Goal: Information Seeking & Learning: Learn about a topic

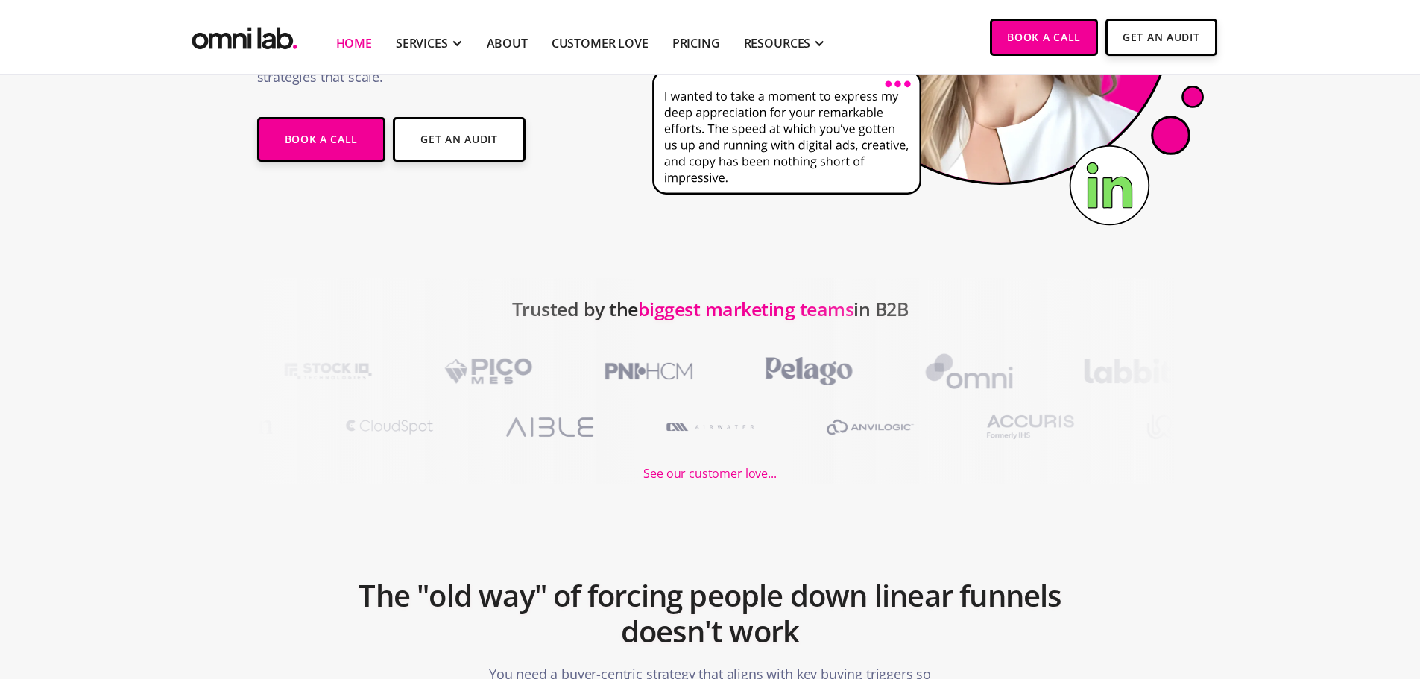
scroll to position [373, 0]
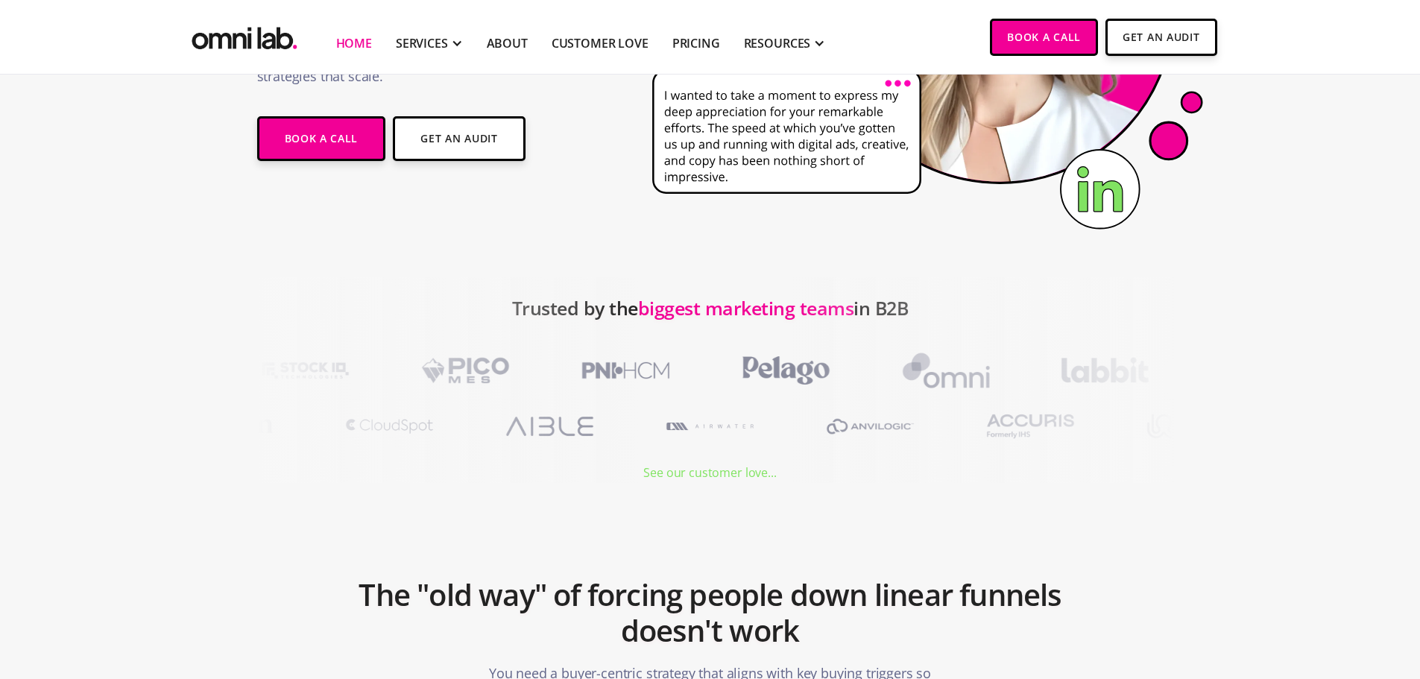
click at [689, 472] on div "See our customer love..." at bounding box center [709, 473] width 133 height 20
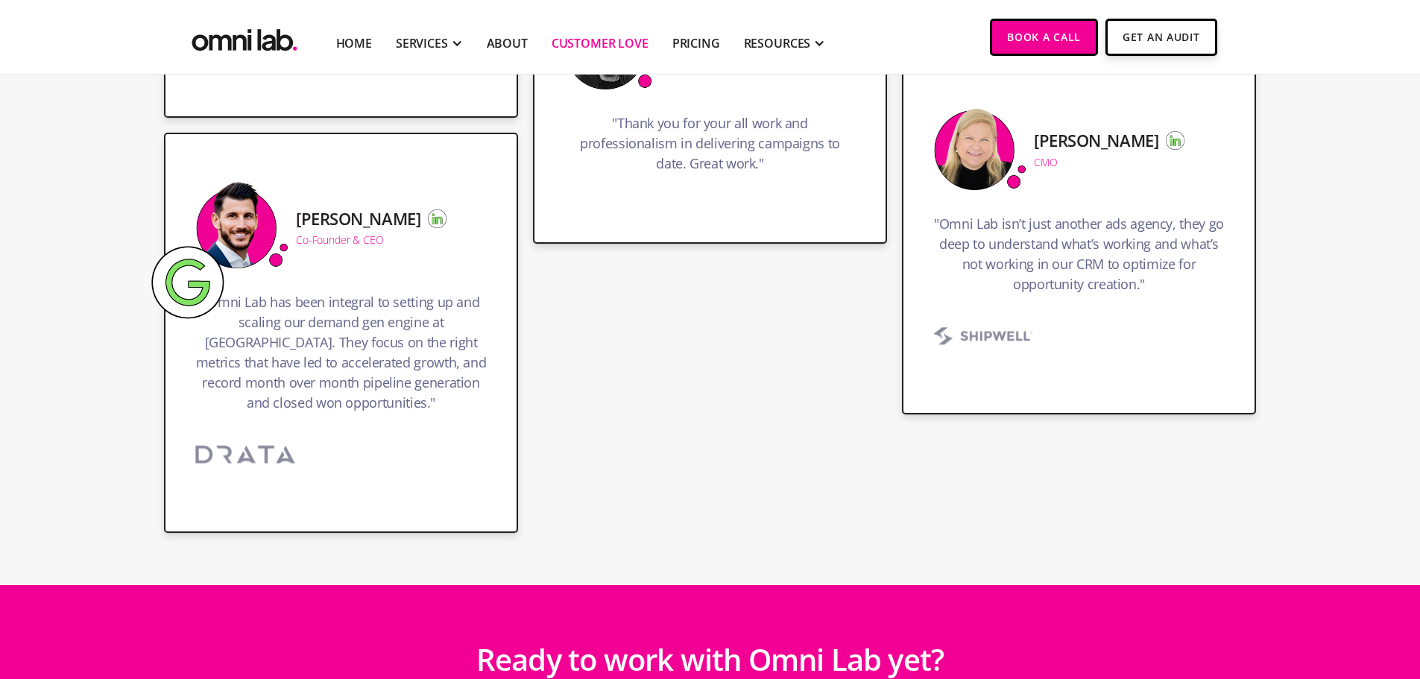
scroll to position [2683, 0]
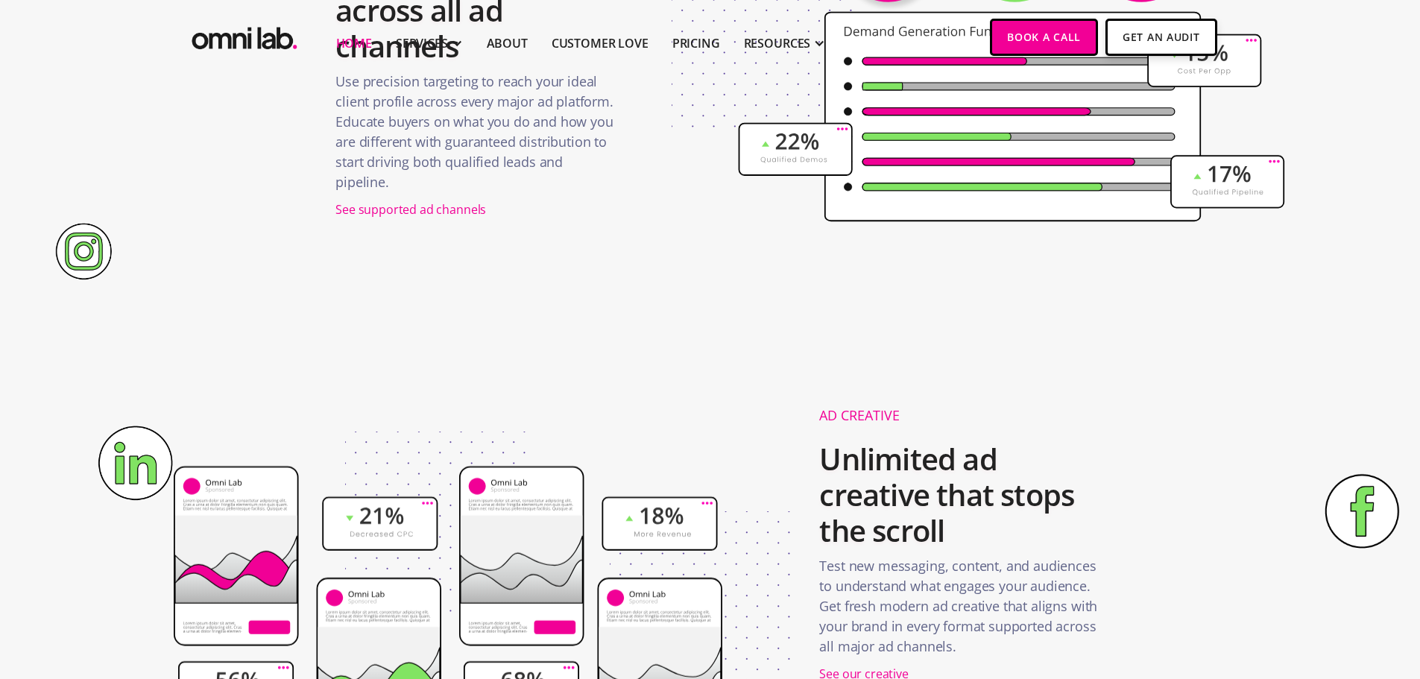
scroll to position [2087, 0]
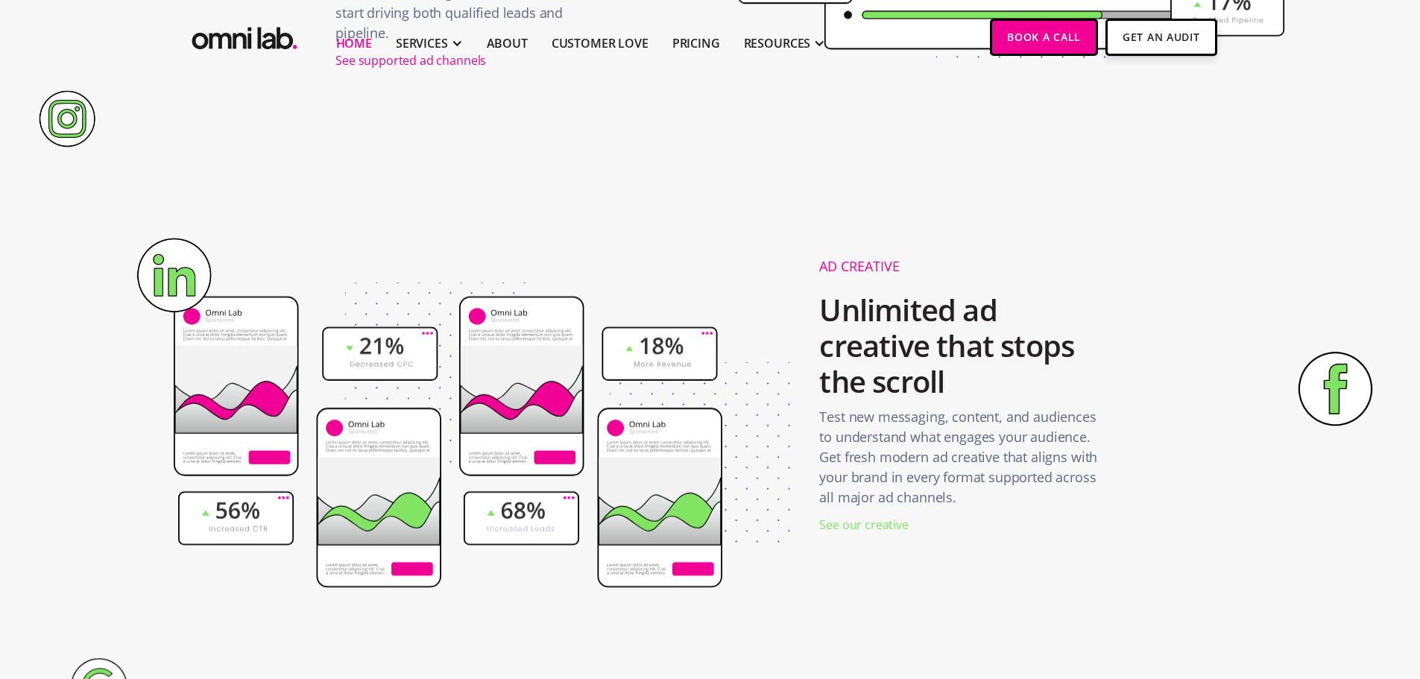
click at [869, 525] on div "See our creative" at bounding box center [863, 525] width 89 height 20
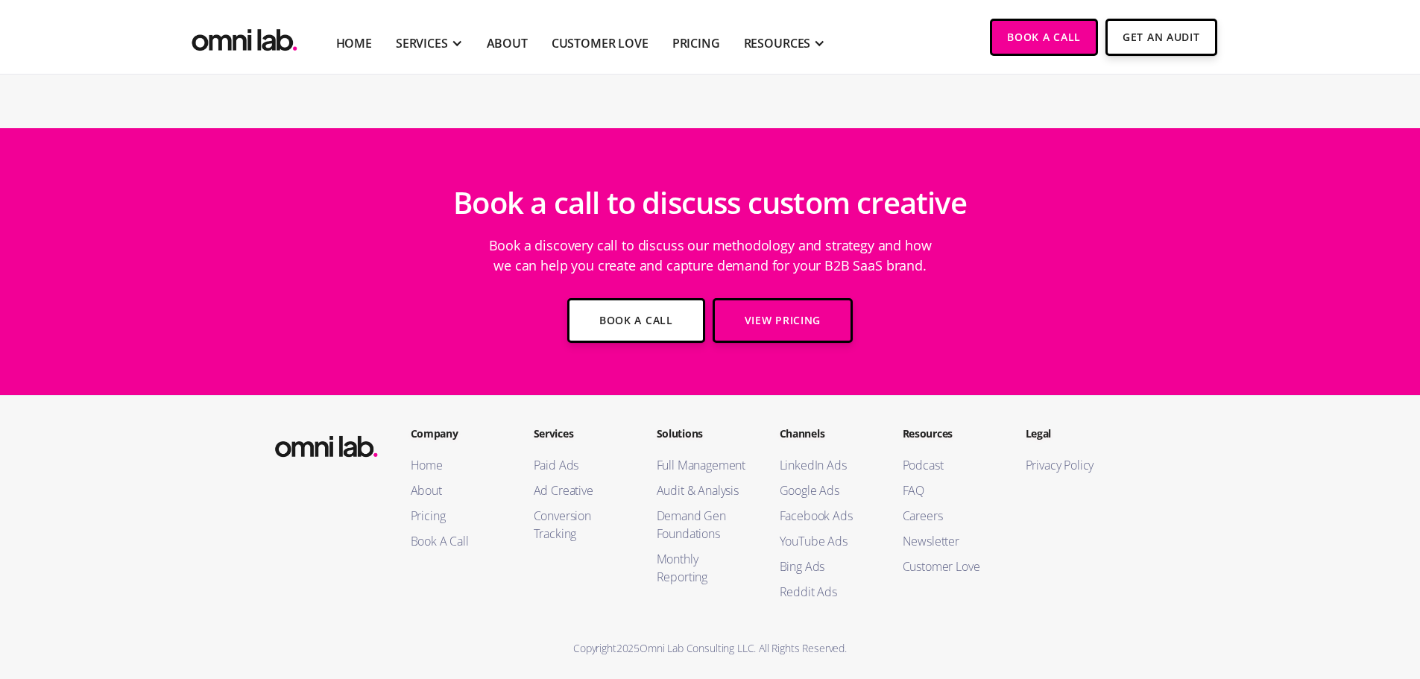
scroll to position [5789, 0]
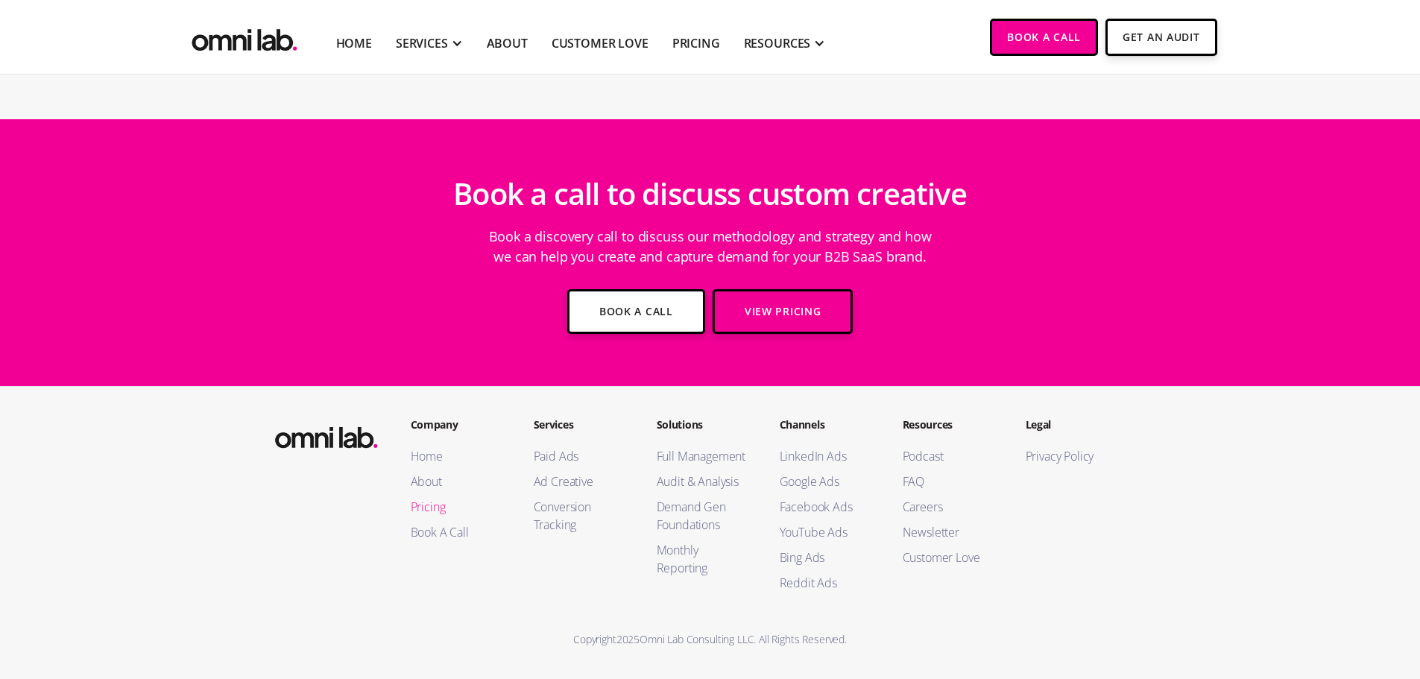
click at [440, 508] on link "Pricing" at bounding box center [457, 507] width 93 height 18
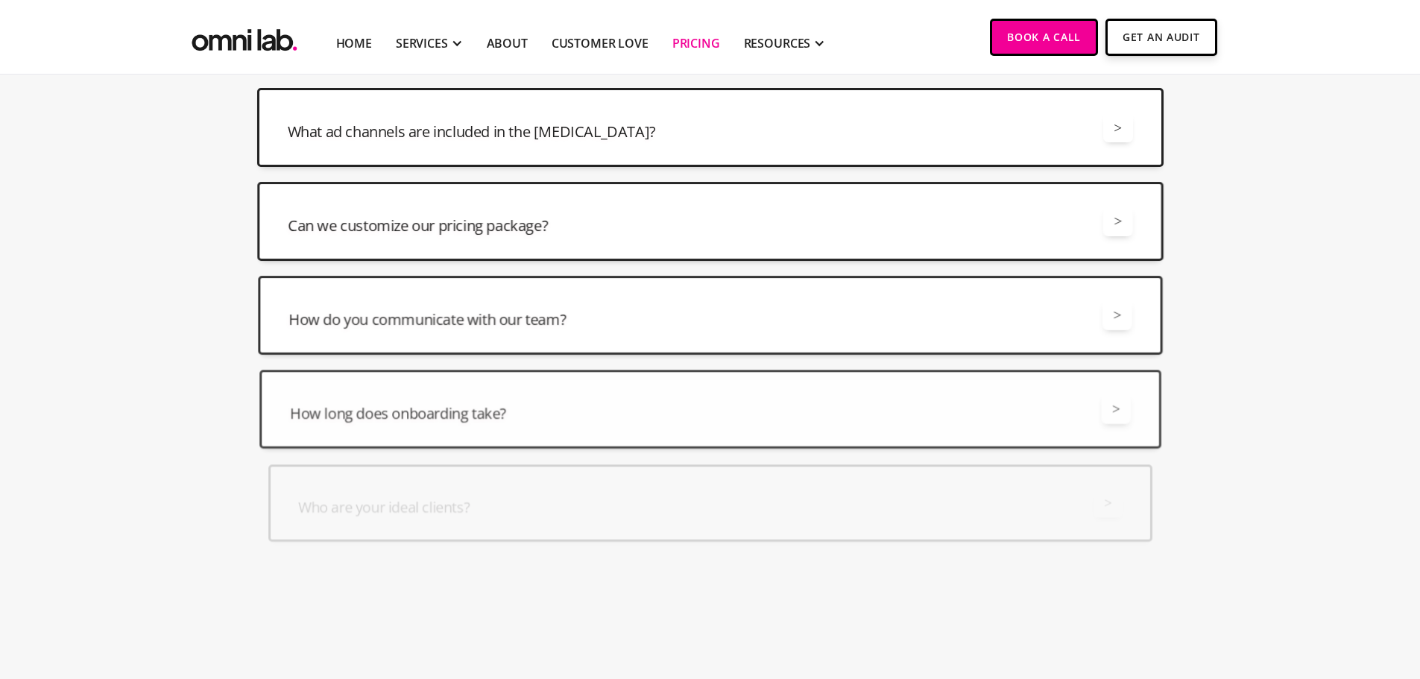
scroll to position [3652, 0]
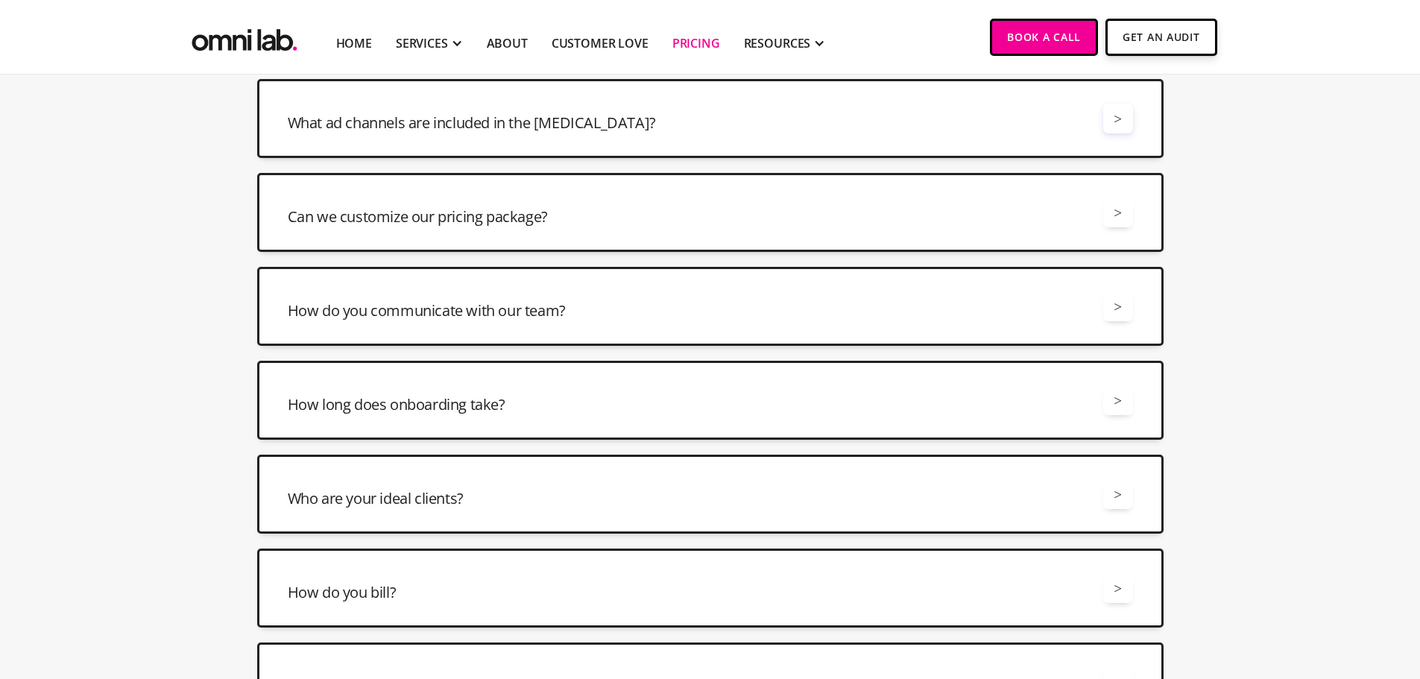
click at [1108, 133] on div ">" at bounding box center [1118, 119] width 30 height 30
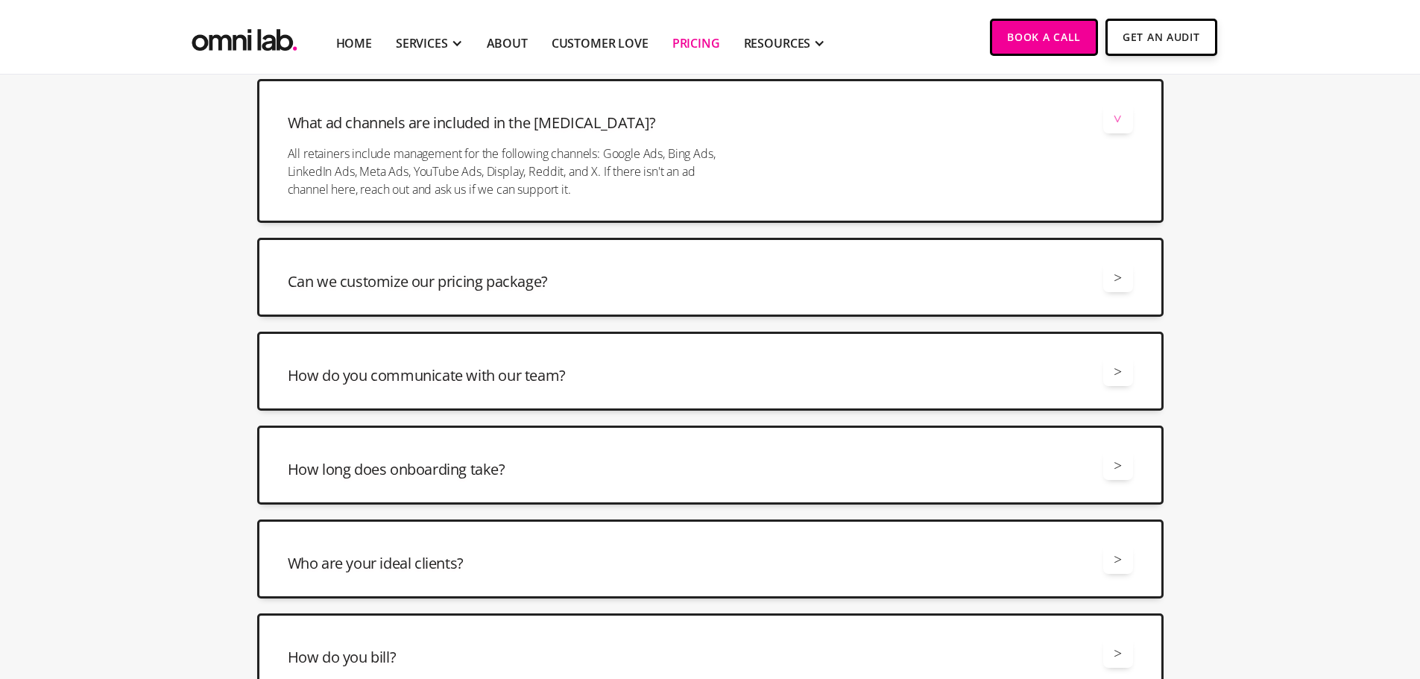
click at [790, 277] on div "Can we customize our pricing package? >" at bounding box center [710, 277] width 845 height 30
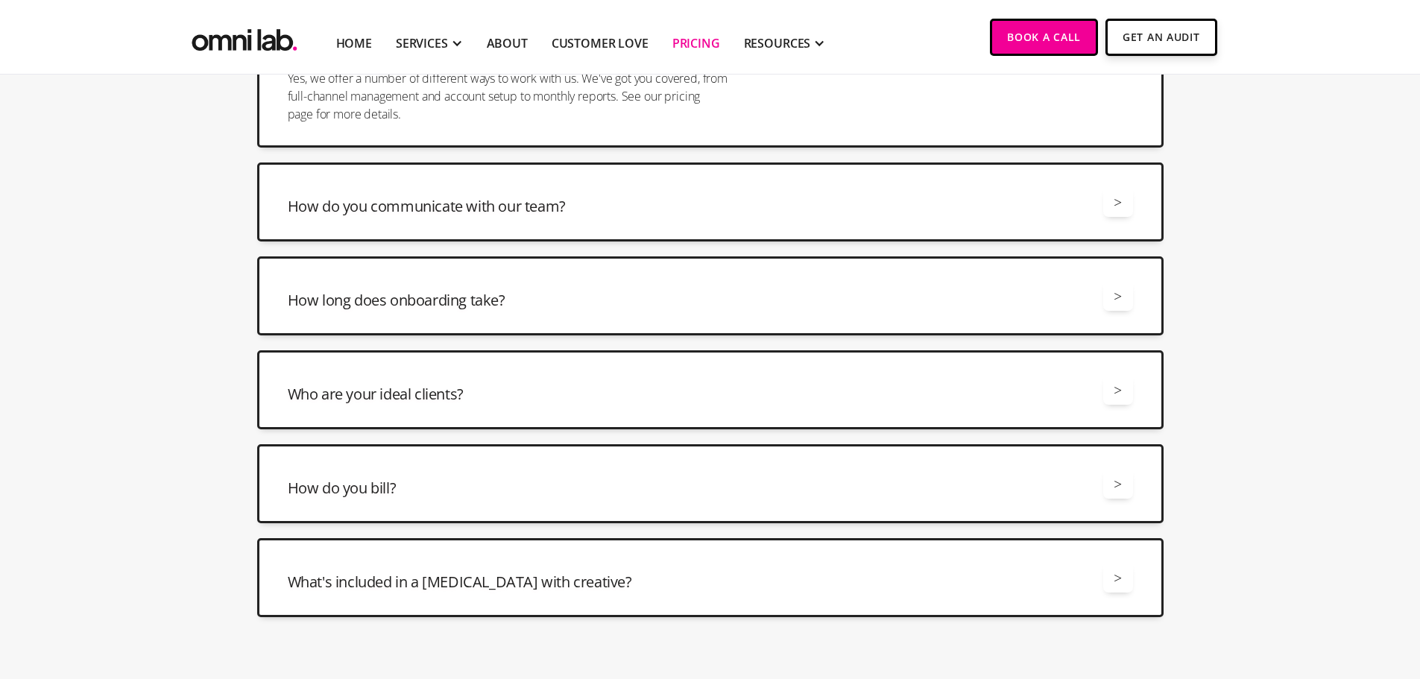
scroll to position [3950, 0]
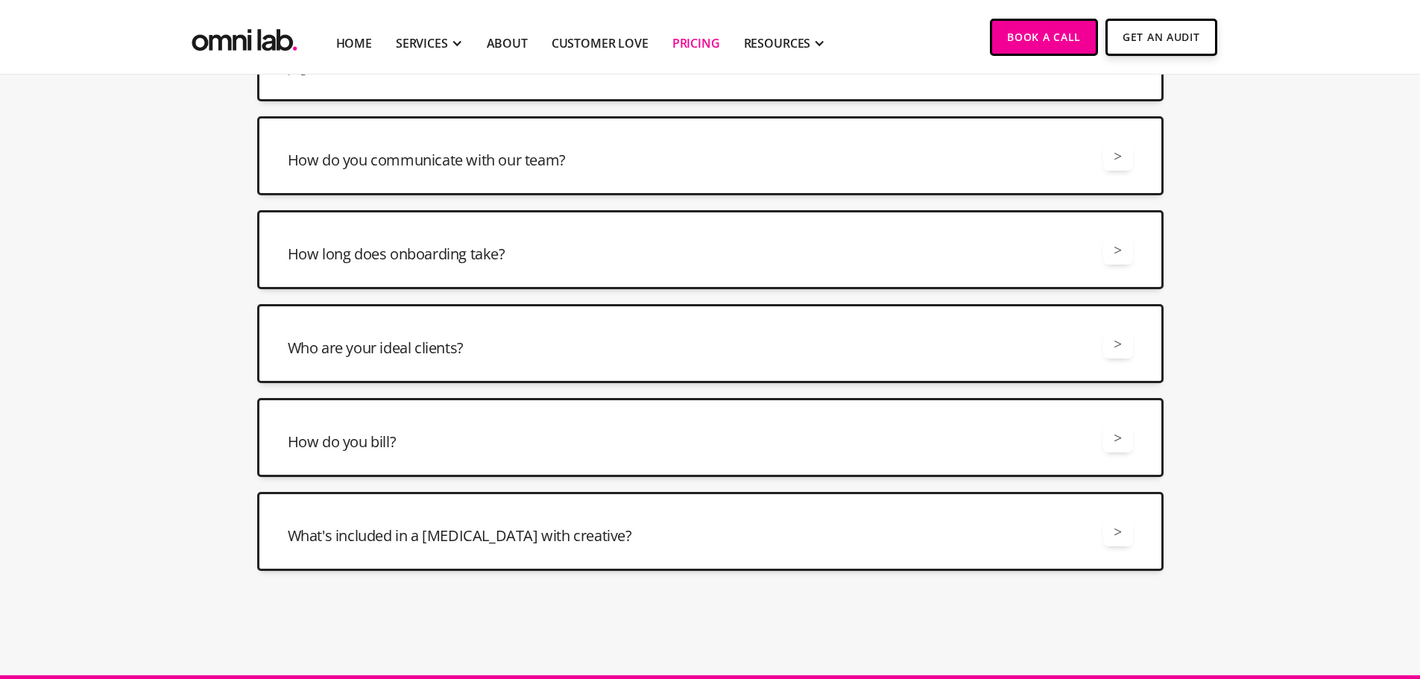
click at [637, 164] on div "How do you communicate with our team? >" at bounding box center [710, 156] width 845 height 30
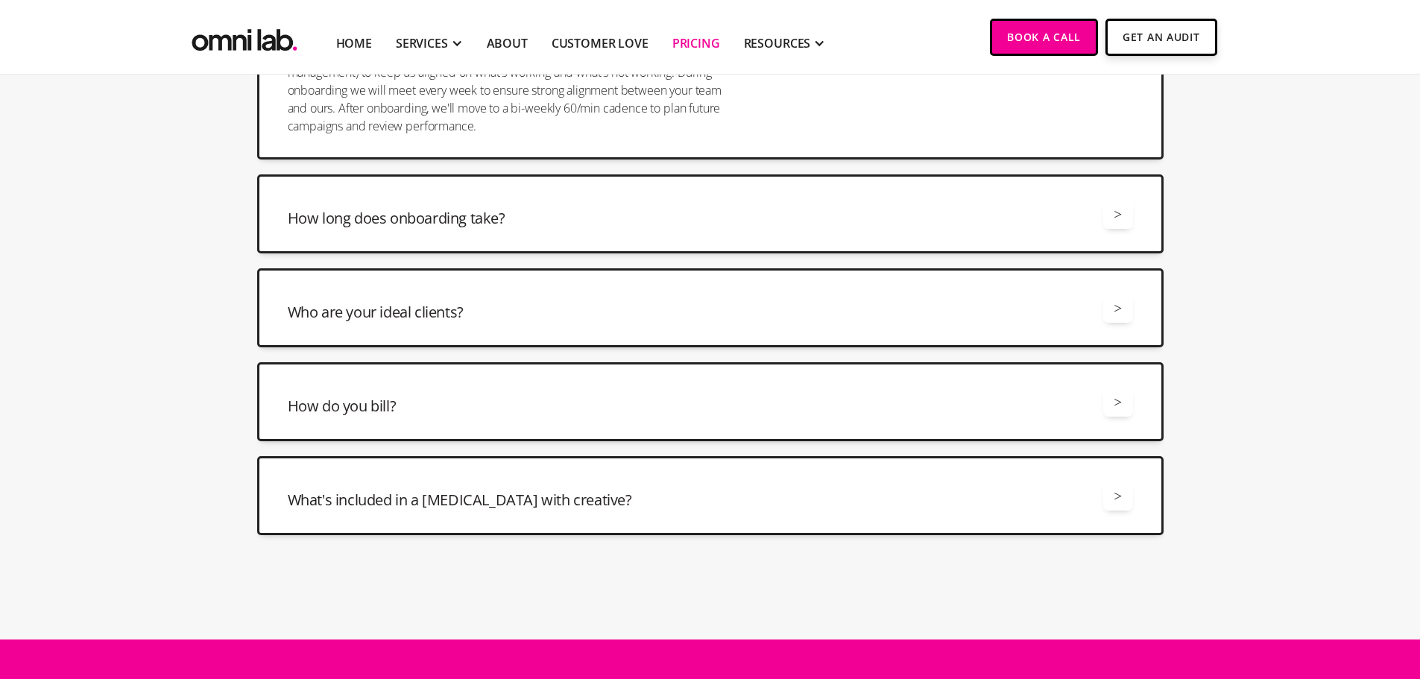
scroll to position [4099, 0]
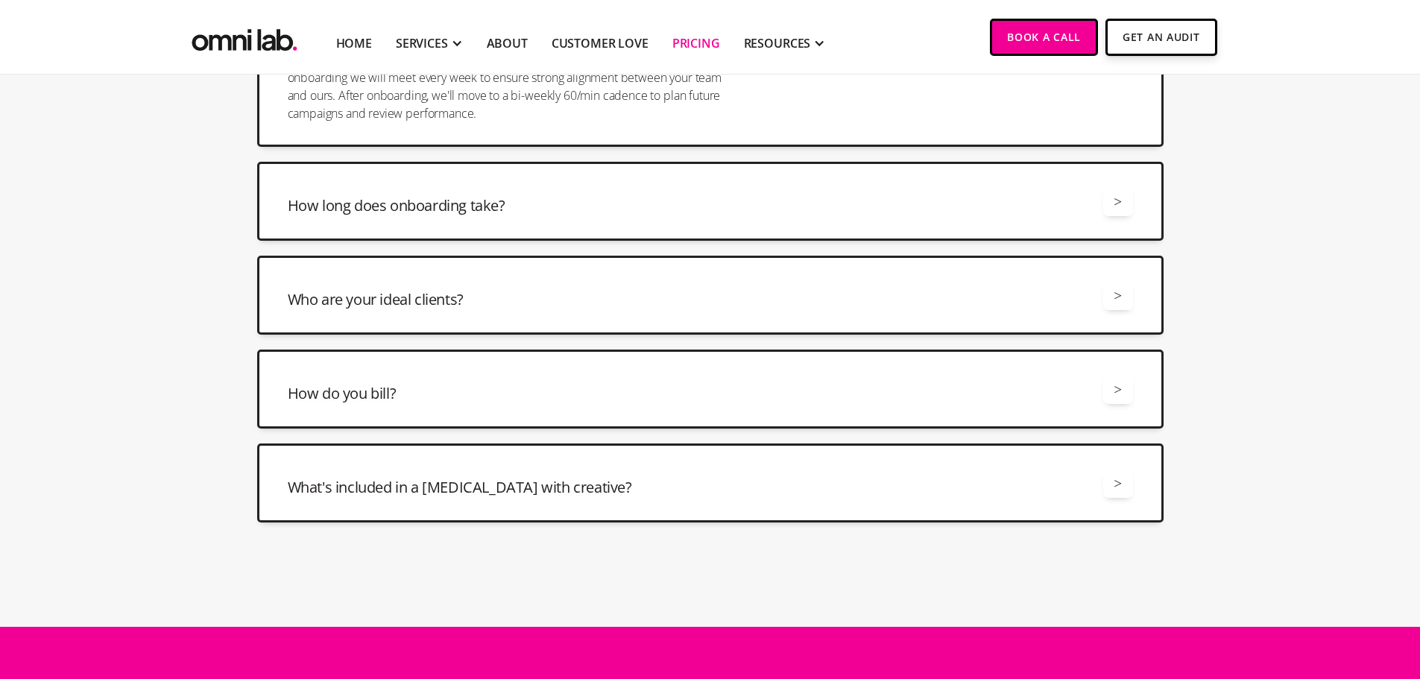
click at [537, 211] on div "How long does onboarding take? >" at bounding box center [710, 201] width 845 height 30
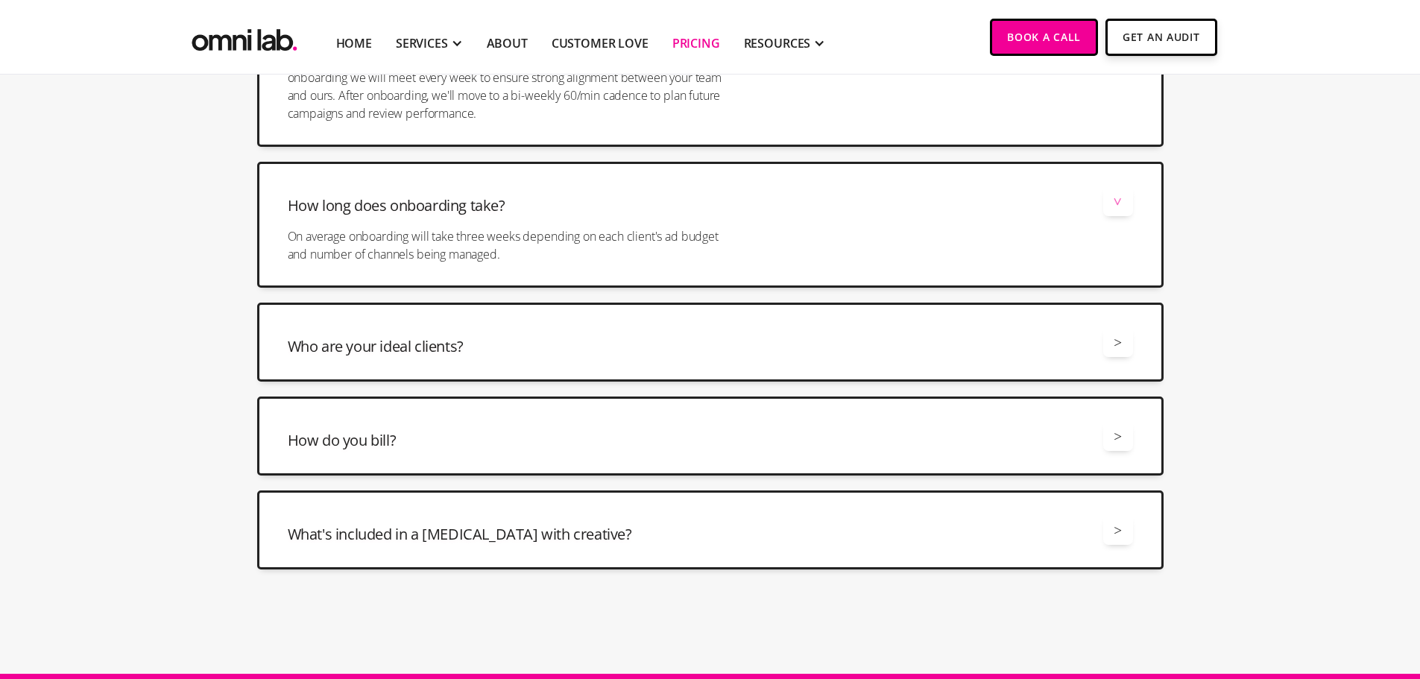
click at [528, 341] on div "Who are your ideal clients? >" at bounding box center [710, 342] width 845 height 30
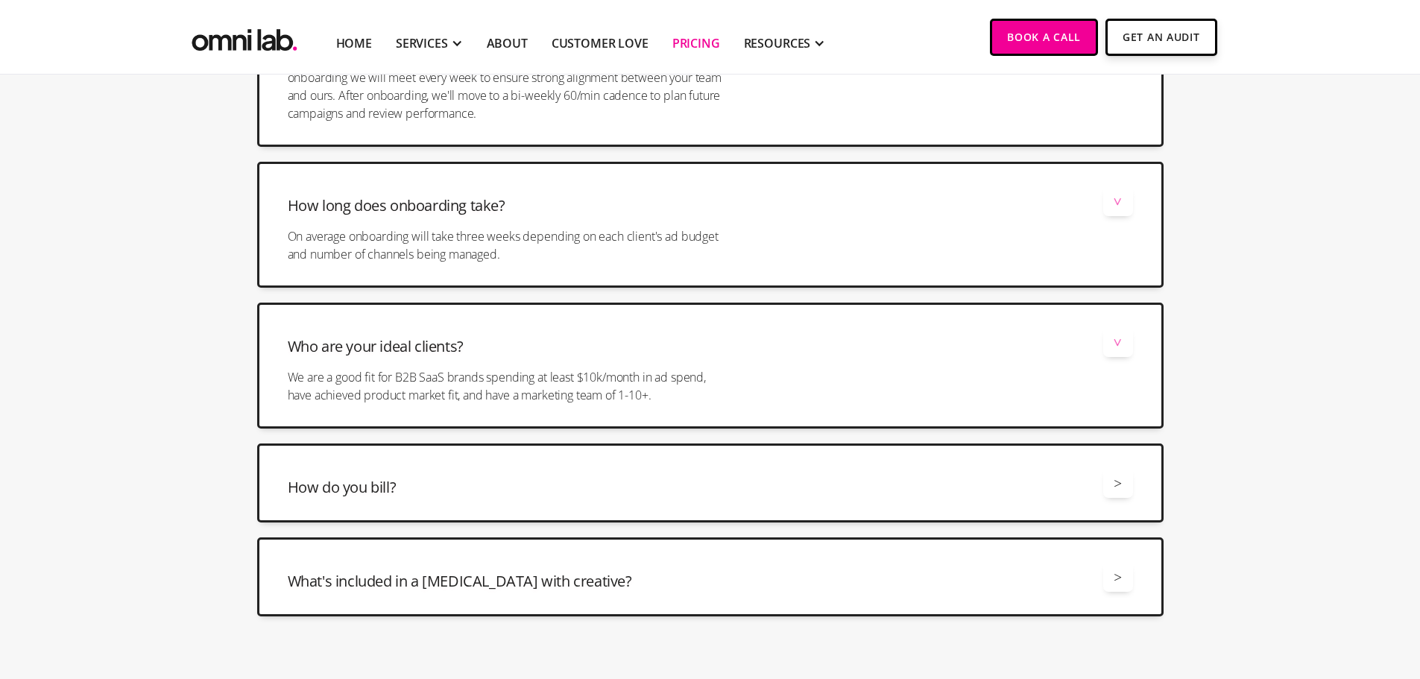
click at [445, 576] on h3 "What's included in a retainer with creative?" at bounding box center [460, 581] width 344 height 21
